Goal: Task Accomplishment & Management: Use online tool/utility

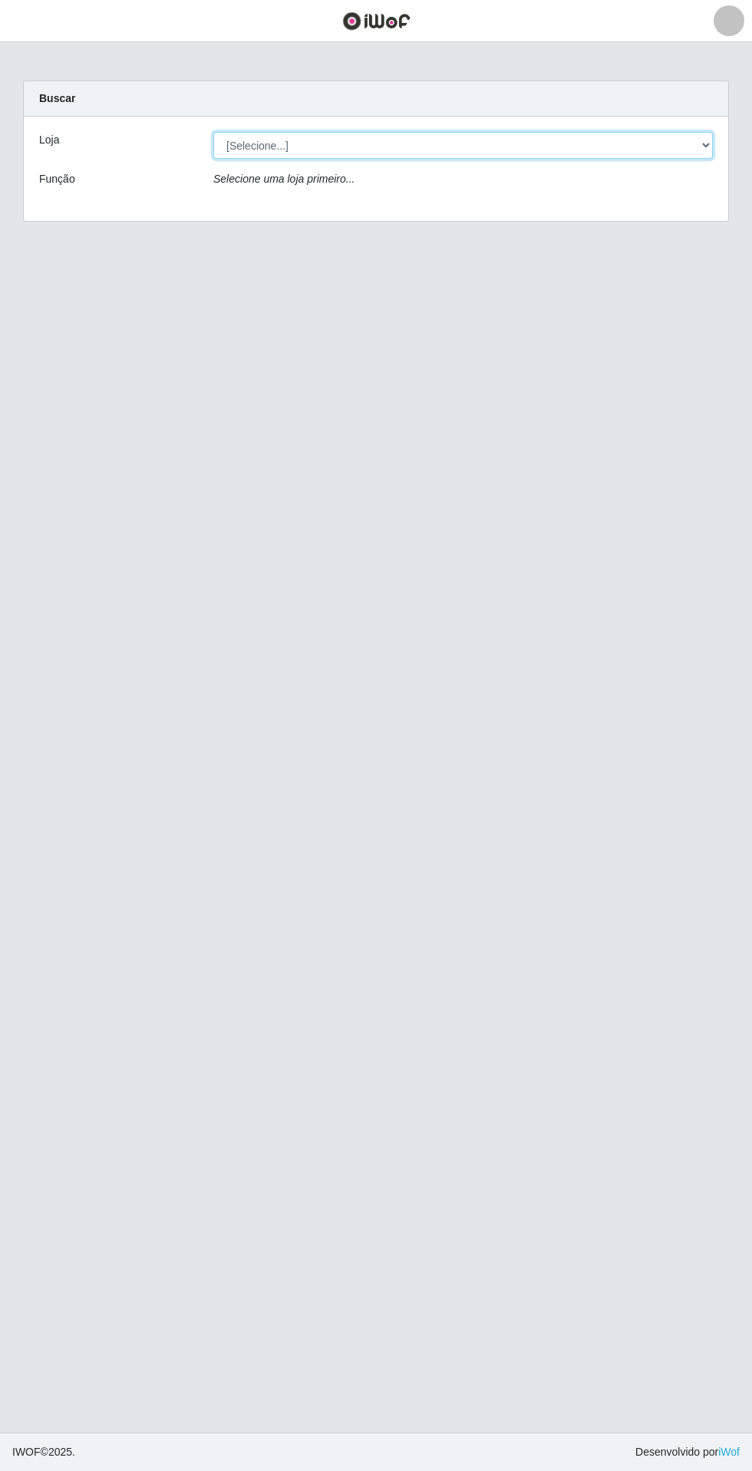
click at [521, 145] on select "[Selecione...] Extrabom - Loja 05 [GEOGRAPHIC_DATA]" at bounding box center [463, 145] width 500 height 27
select select "494"
click at [213, 132] on select "[Selecione...] Extrabom - Loja 05 [GEOGRAPHIC_DATA]" at bounding box center [463, 145] width 500 height 27
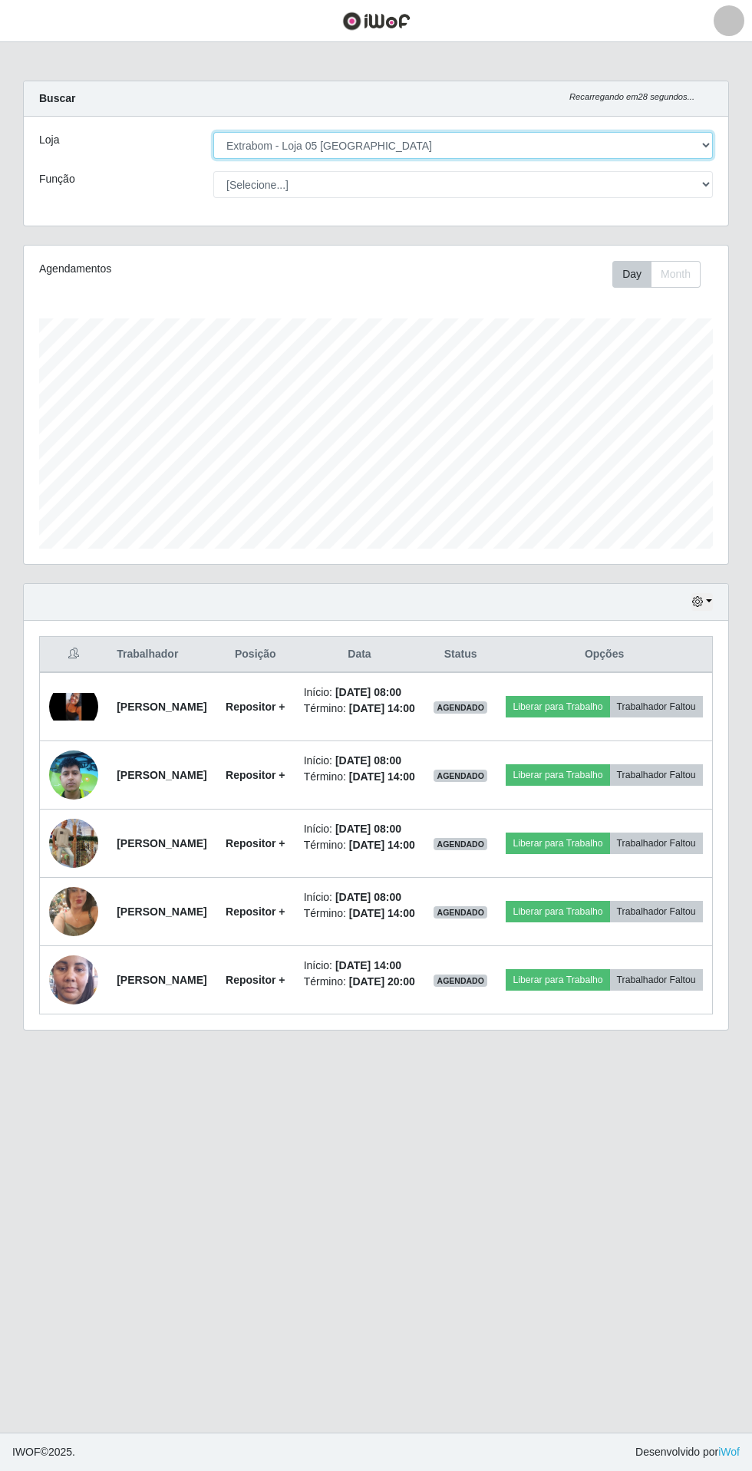
scroll to position [319, 705]
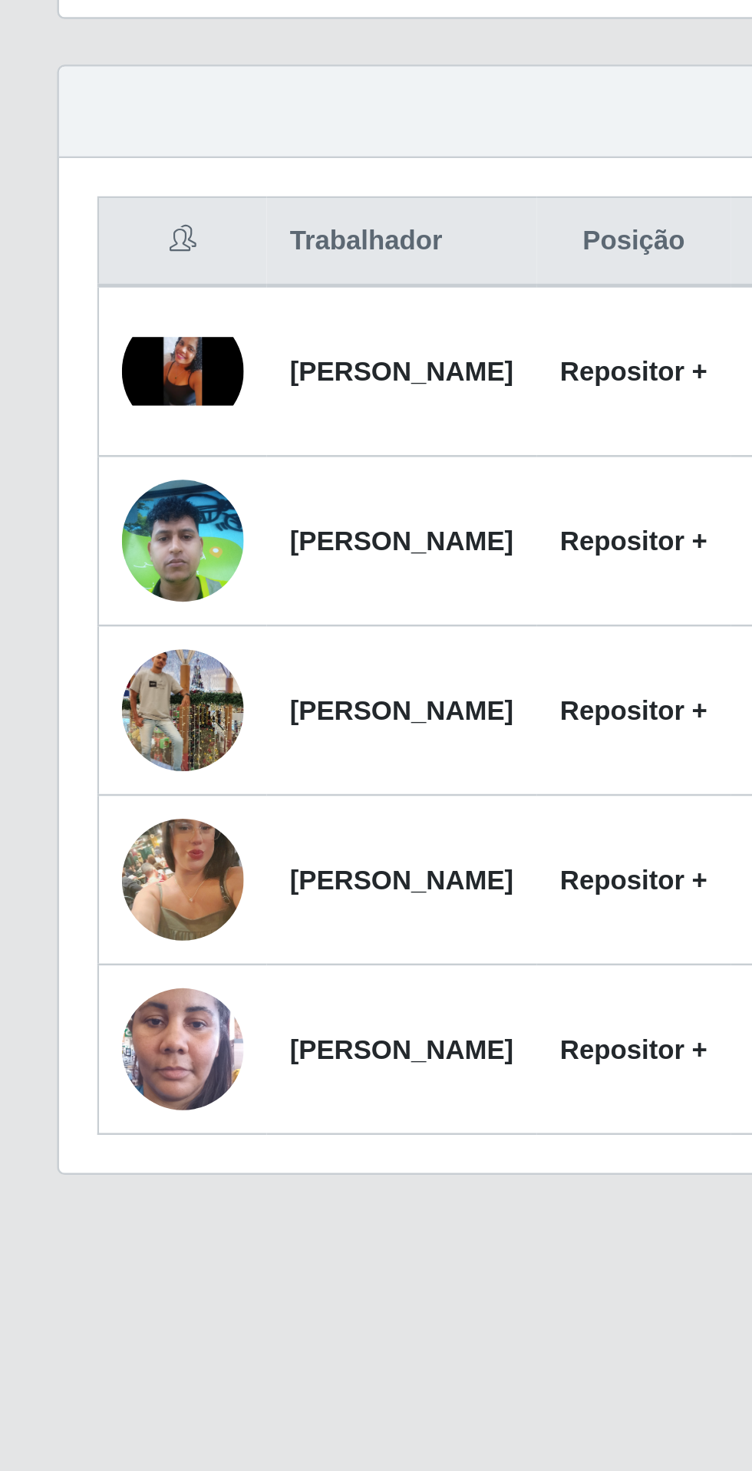
click at [73, 721] on img at bounding box center [73, 707] width 49 height 28
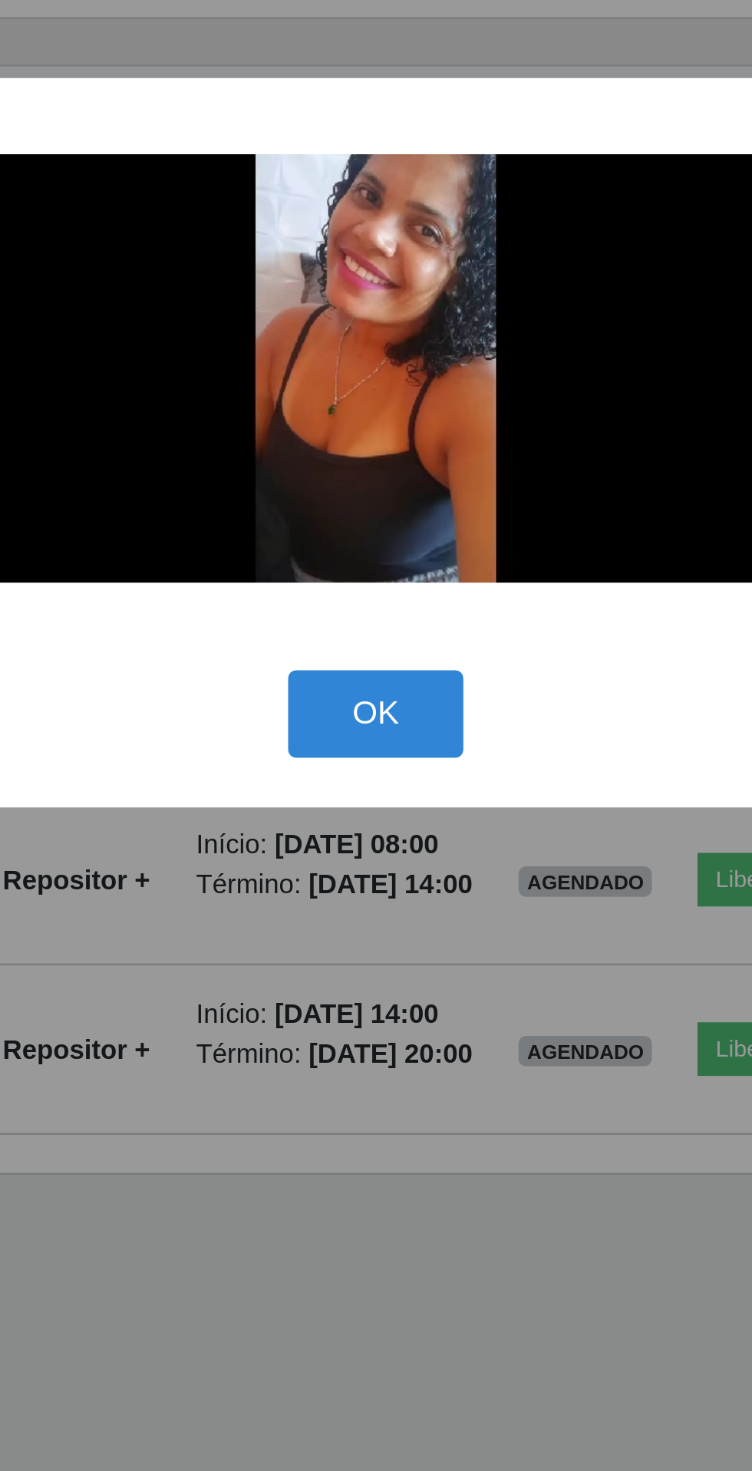
click at [381, 864] on button "OK" at bounding box center [376, 845] width 71 height 36
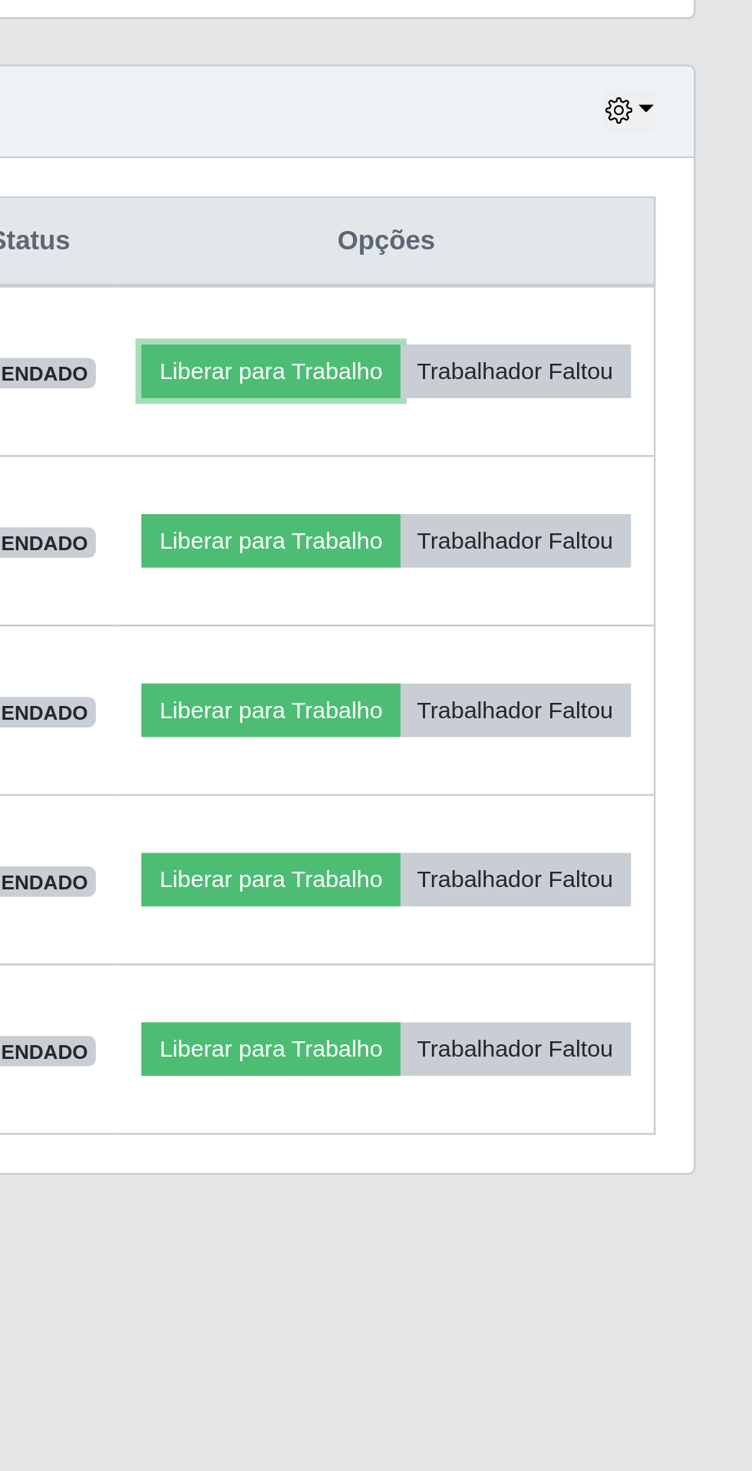
click at [592, 708] on button "Liberar para Trabalho" at bounding box center [558, 706] width 104 height 21
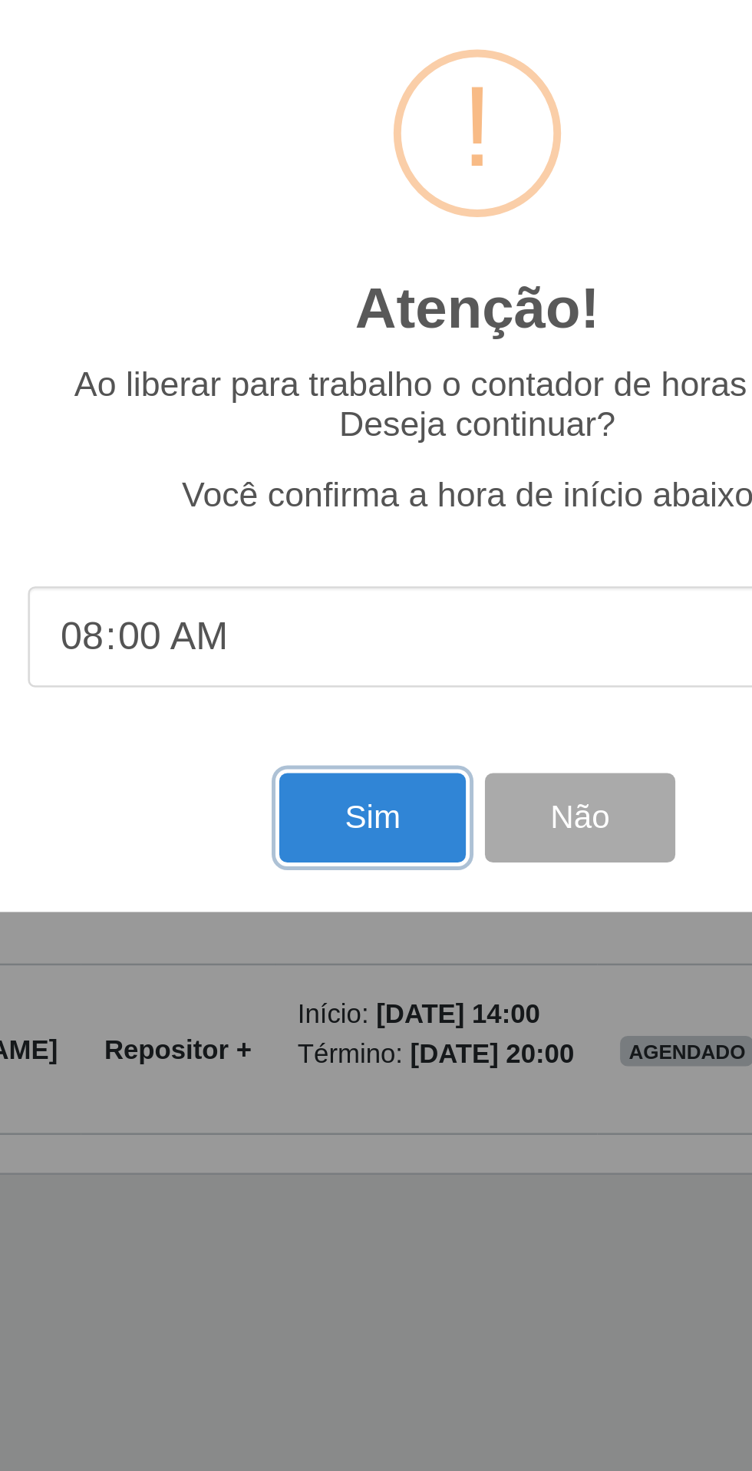
click at [323, 905] on button "Sim" at bounding box center [333, 887] width 74 height 36
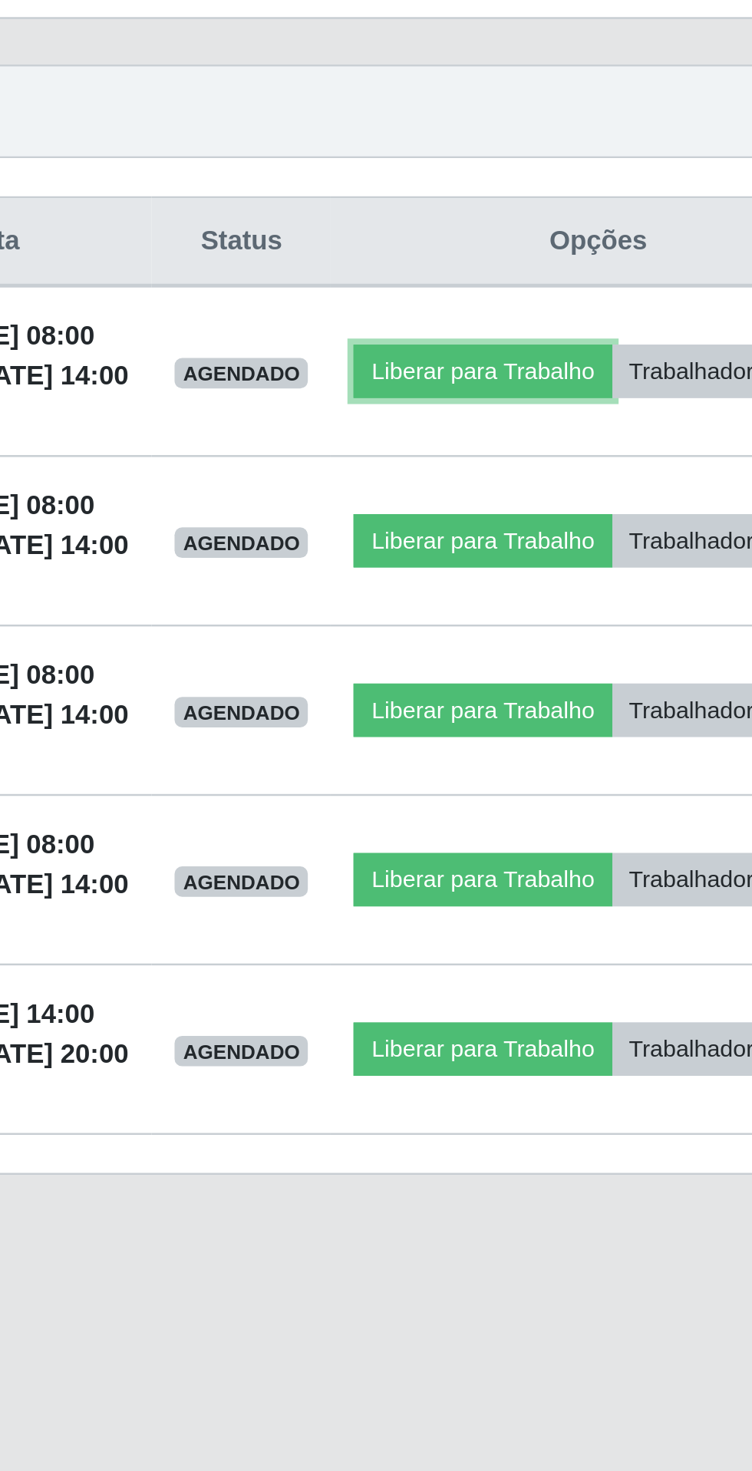
click at [593, 712] on button "Liberar para Trabalho" at bounding box center [558, 706] width 104 height 21
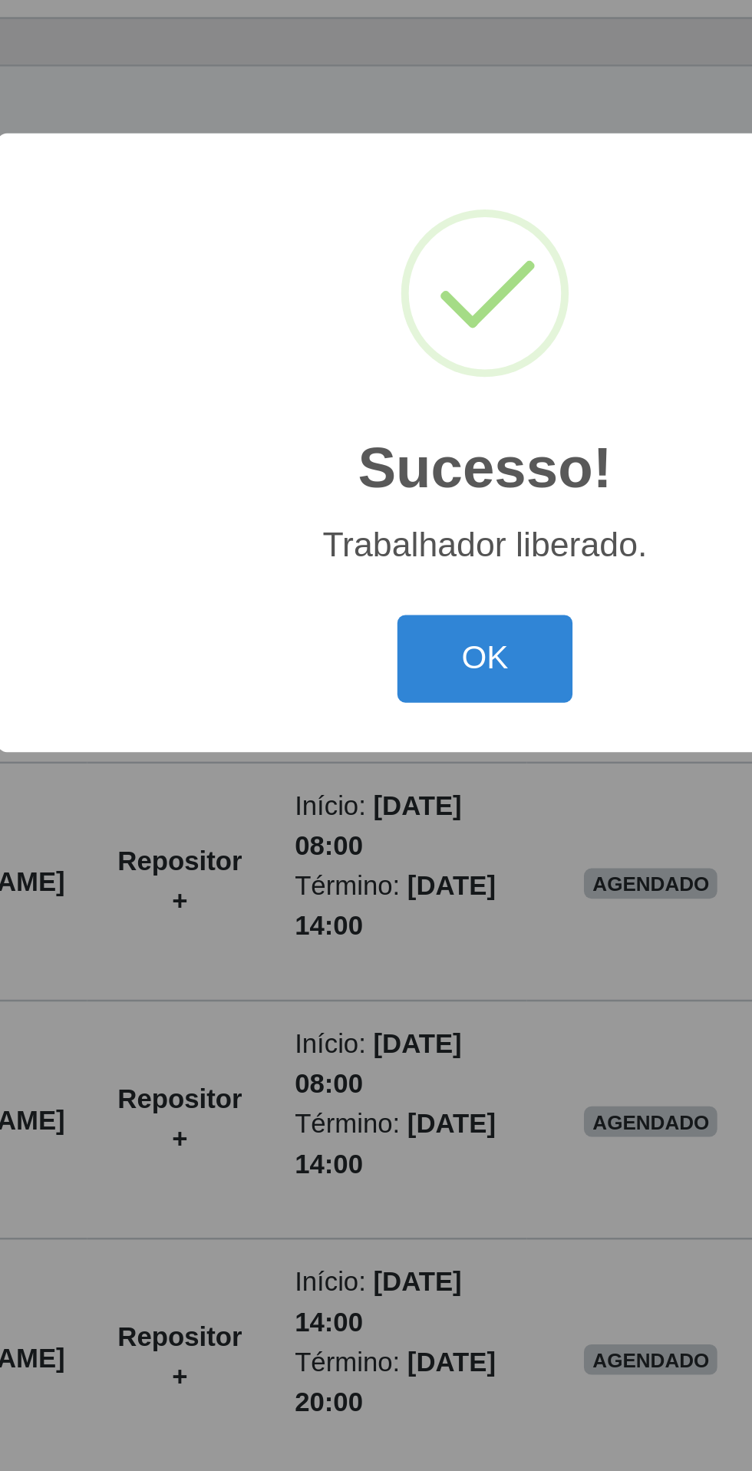
click at [378, 841] on button "OK" at bounding box center [376, 823] width 71 height 36
